Goal: Task Accomplishment & Management: Complete application form

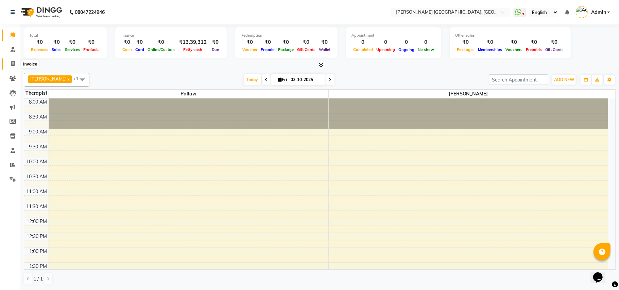
click at [12, 63] on icon at bounding box center [13, 63] width 4 height 5
select select "service"
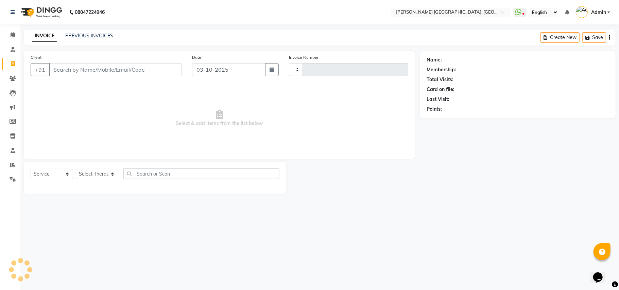
type input "0448"
select select "4638"
click at [93, 72] on input "Client" at bounding box center [115, 69] width 133 height 13
type input "9"
type input "8483939624"
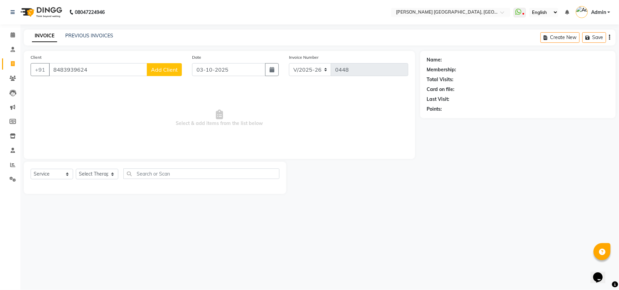
click at [165, 69] on span "Add Client" at bounding box center [164, 69] width 27 height 7
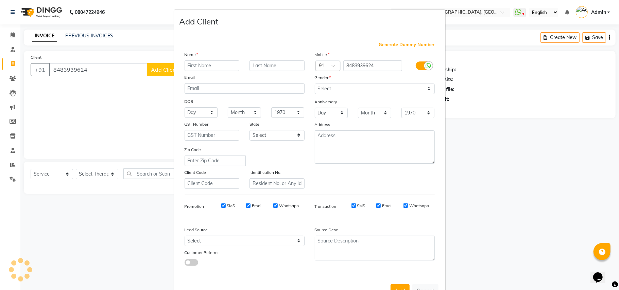
click at [228, 69] on input "text" at bounding box center [212, 65] width 55 height 11
type input "[PERSON_NAME]"
drag, startPoint x: 336, startPoint y: 88, endPoint x: 336, endPoint y: 93, distance: 5.1
click at [336, 88] on select "Select [DEMOGRAPHIC_DATA] [DEMOGRAPHIC_DATA] Other Prefer Not To Say" at bounding box center [375, 89] width 120 height 11
select select "[DEMOGRAPHIC_DATA]"
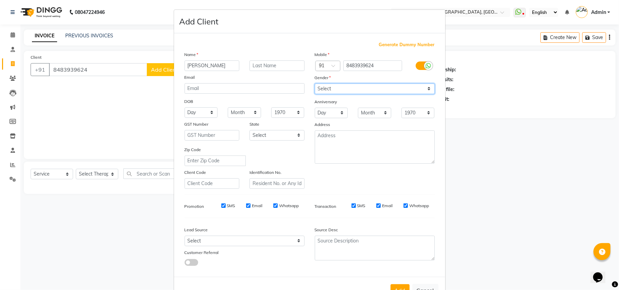
click at [315, 84] on select "Select [DEMOGRAPHIC_DATA] [DEMOGRAPHIC_DATA] Other Prefer Not To Say" at bounding box center [375, 89] width 120 height 11
click at [399, 285] on button "Add" at bounding box center [399, 290] width 19 height 12
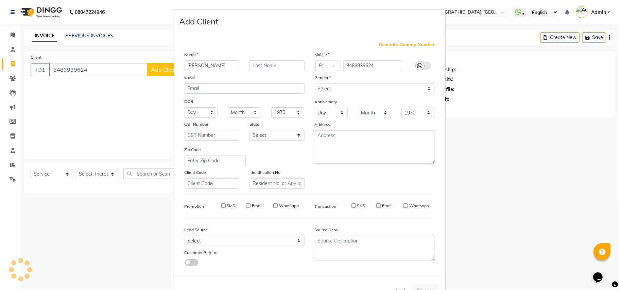
select select
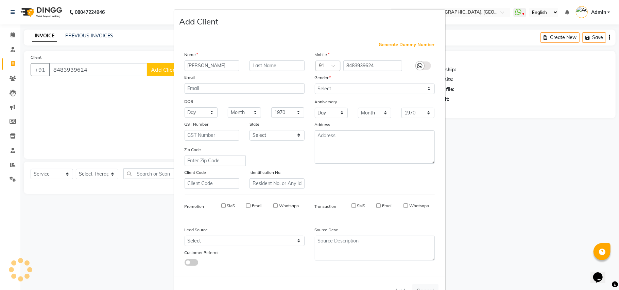
select select
checkbox input "false"
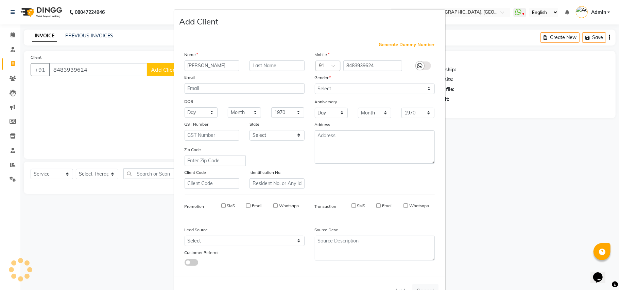
checkbox input "false"
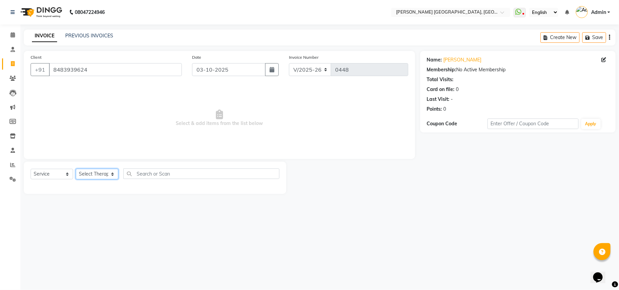
click at [97, 173] on select "Select Therapist [PERSON_NAME]" at bounding box center [97, 174] width 42 height 11
select select "34778"
click at [76, 169] on select "Select Therapist [PERSON_NAME]" at bounding box center [97, 174] width 42 height 11
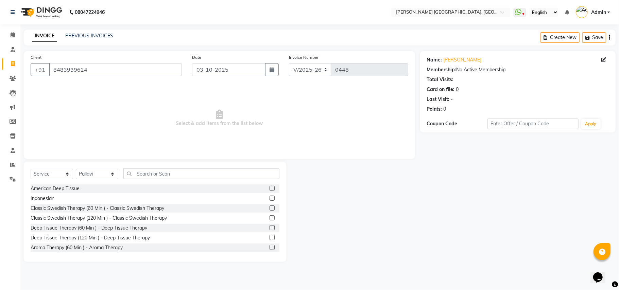
click at [270, 227] on label at bounding box center [272, 227] width 5 height 5
click at [270, 227] on input "checkbox" at bounding box center [272, 228] width 4 height 4
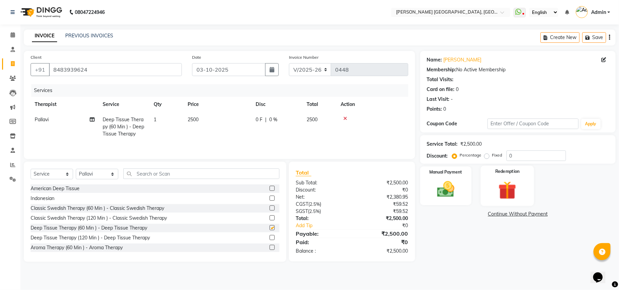
checkbox input "false"
click at [507, 156] on input "0" at bounding box center [535, 156] width 59 height 11
type input "10"
click at [455, 184] on img at bounding box center [446, 189] width 30 height 21
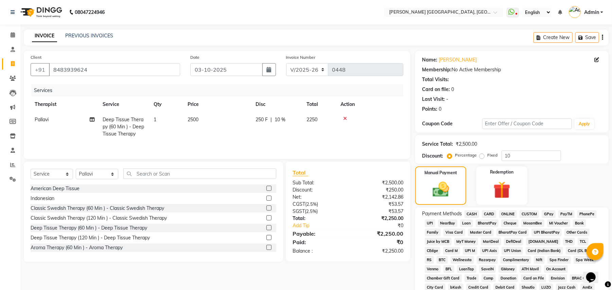
click at [507, 211] on span "ONLINE" at bounding box center [508, 214] width 18 height 8
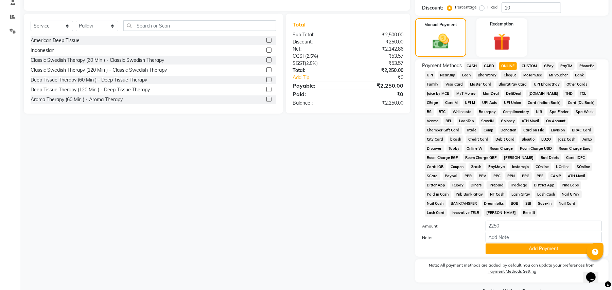
scroll to position [157, 0]
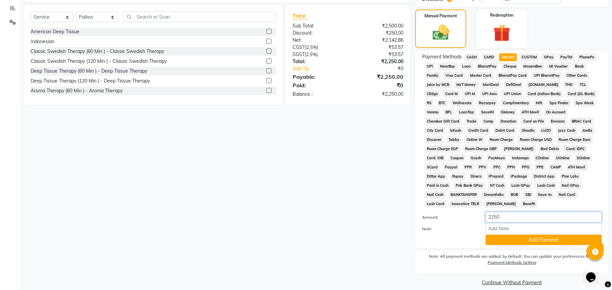
click at [498, 212] on input "2250" at bounding box center [544, 217] width 116 height 11
type input "2200"
click at [509, 235] on button "Add Payment" at bounding box center [544, 240] width 116 height 11
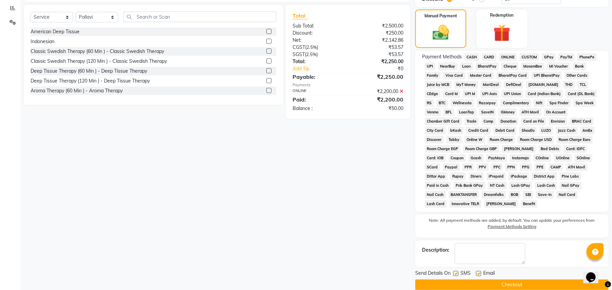
click at [446, 280] on button "Checkout" at bounding box center [511, 285] width 193 height 11
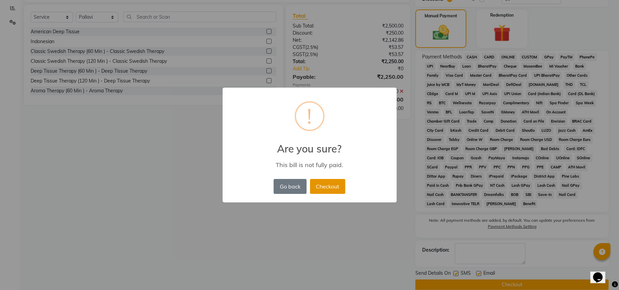
click at [316, 183] on button "Checkout" at bounding box center [327, 186] width 35 height 15
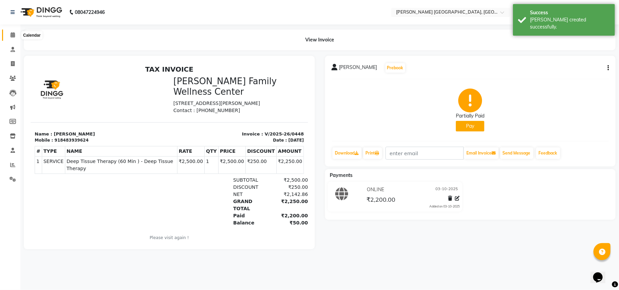
drag, startPoint x: 10, startPoint y: 35, endPoint x: 17, endPoint y: 47, distance: 13.7
click at [11, 35] on icon at bounding box center [13, 34] width 4 height 5
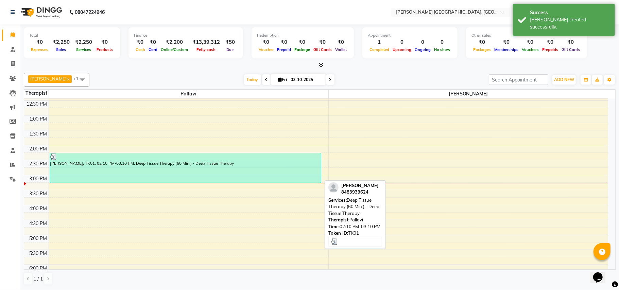
scroll to position [178, 0]
